Goal: Information Seeking & Learning: Stay updated

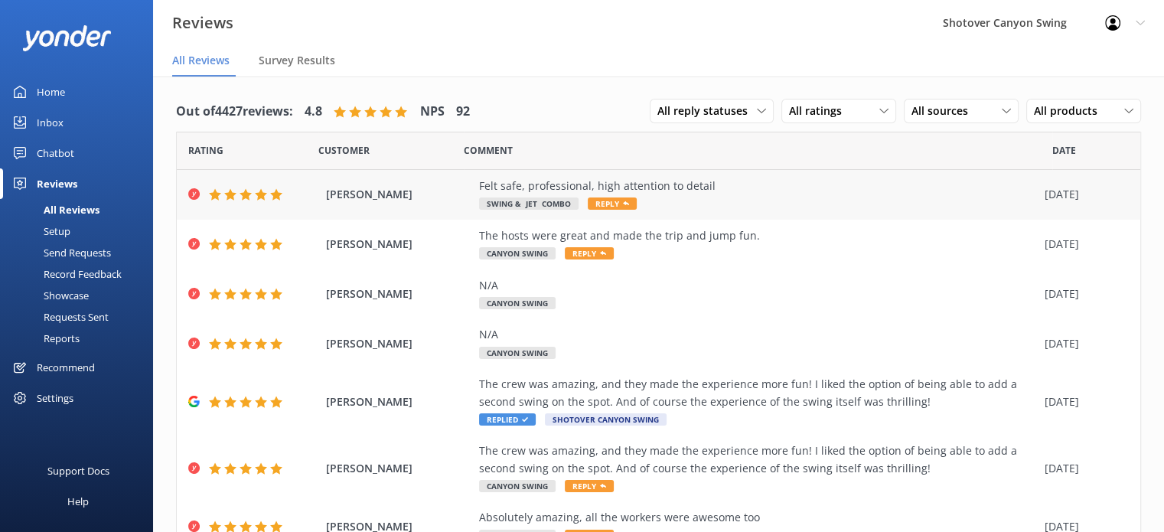
scroll to position [218, 0]
